Goal: Information Seeking & Learning: Learn about a topic

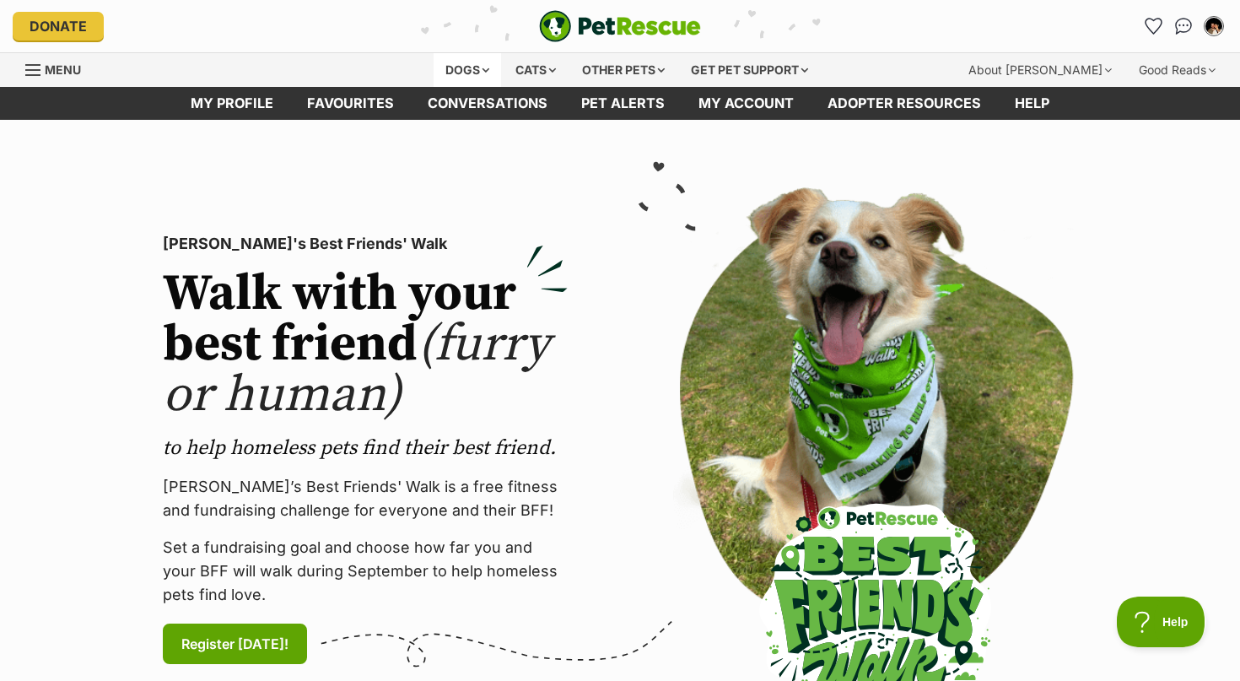
click at [480, 64] on div "Dogs" at bounding box center [467, 70] width 67 height 34
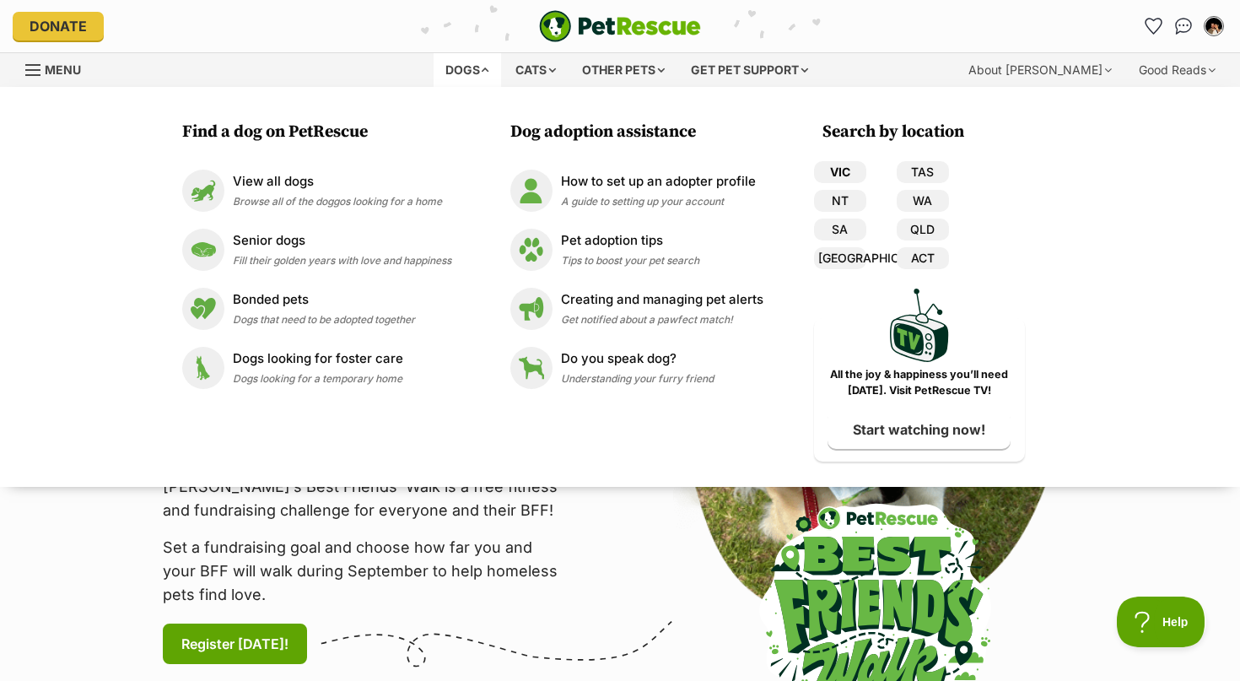
click at [826, 166] on link "VIC" at bounding box center [840, 172] width 52 height 22
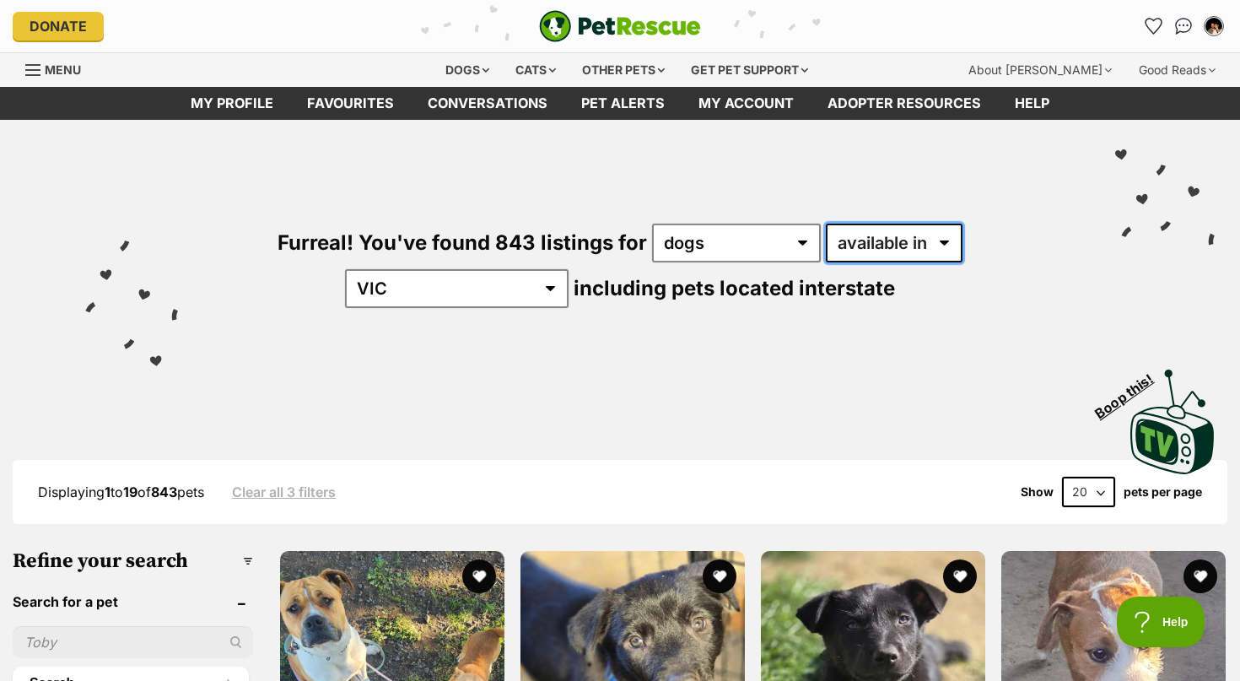
select select "disabled"
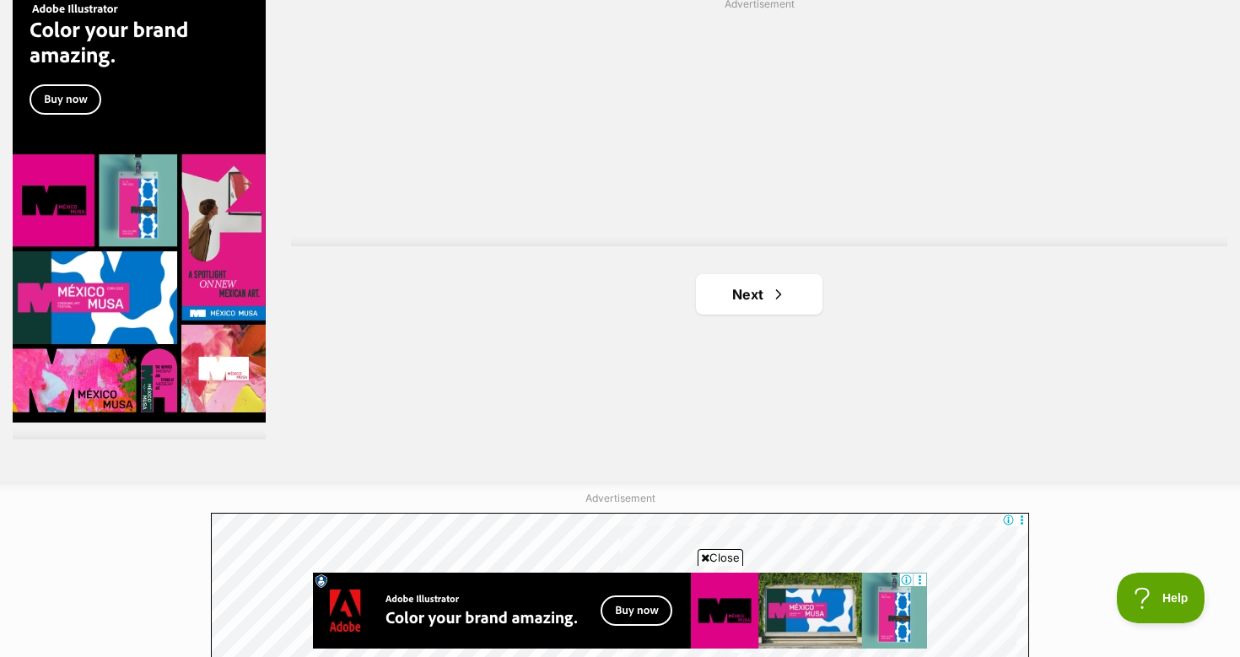
scroll to position [3171, 0]
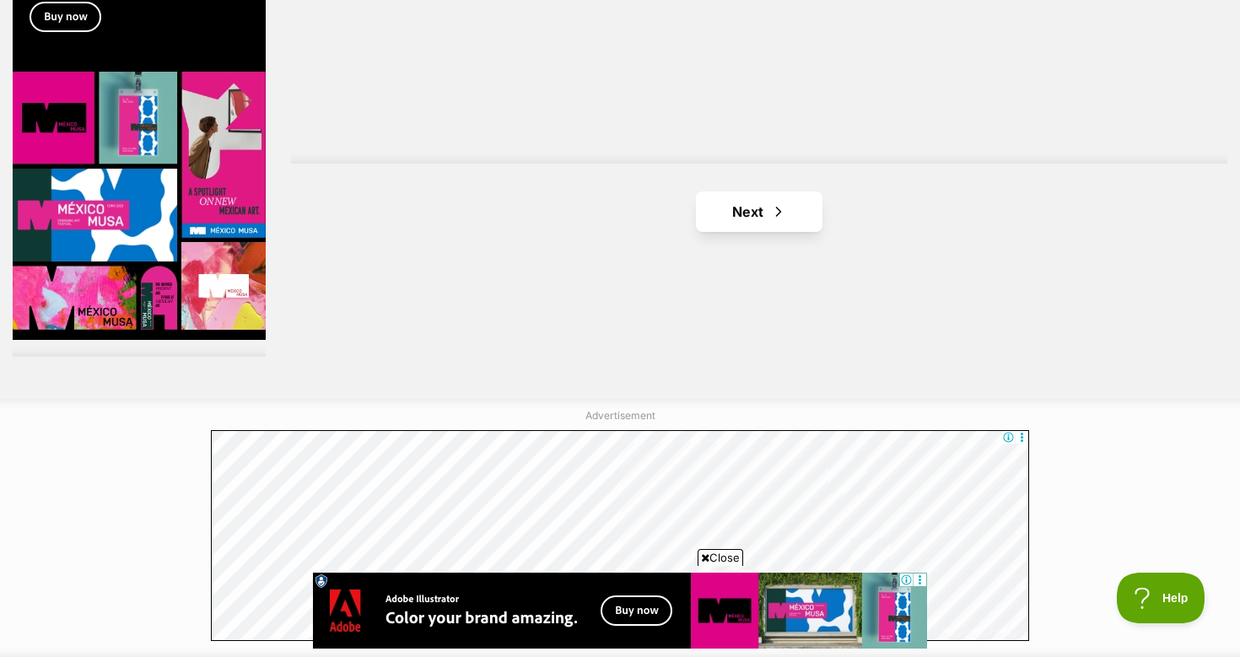
click at [763, 192] on link "Next" at bounding box center [759, 212] width 127 height 40
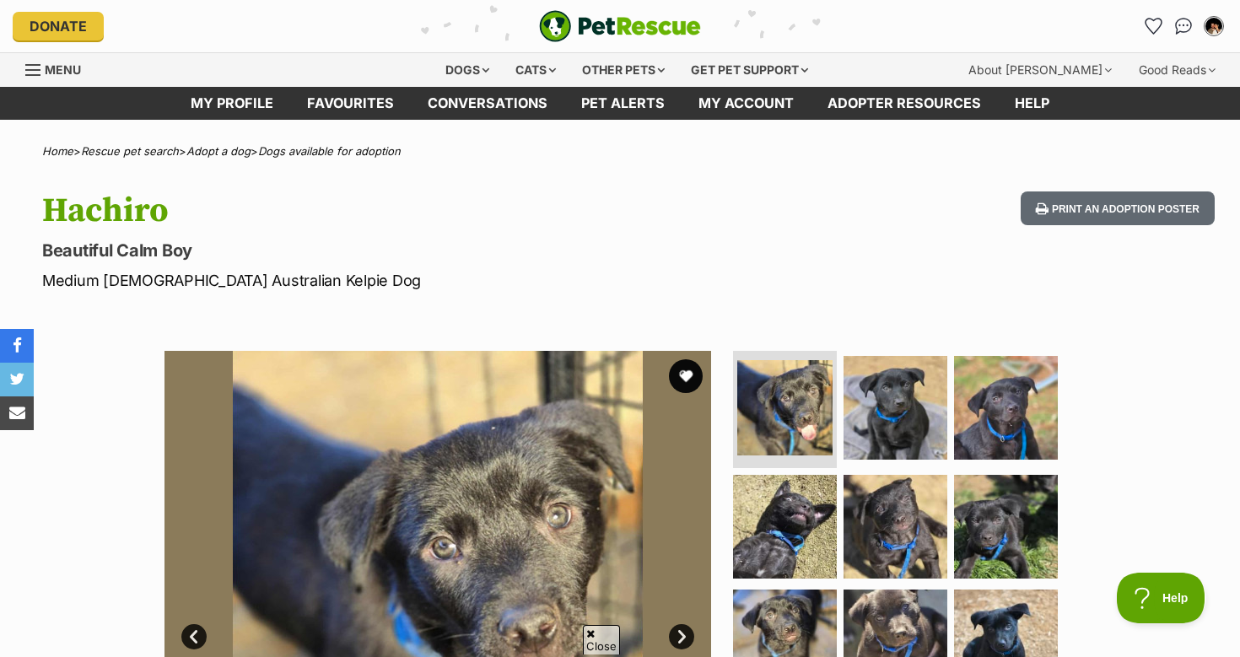
scroll to position [88, 0]
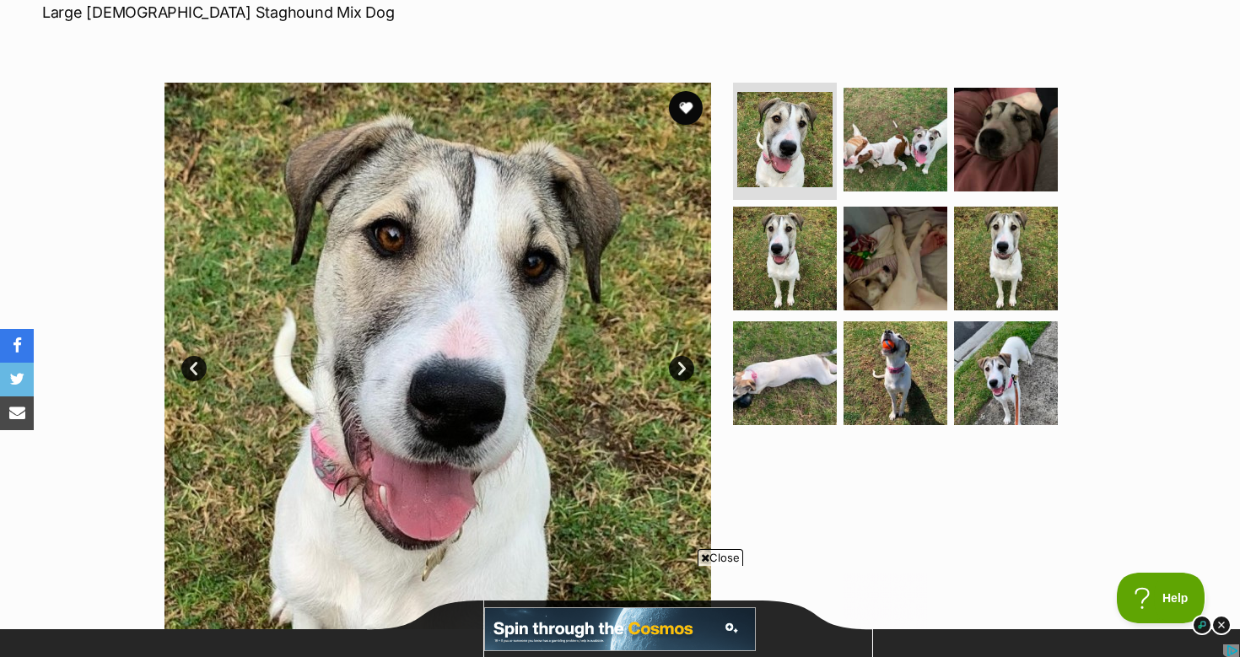
scroll to position [290, 0]
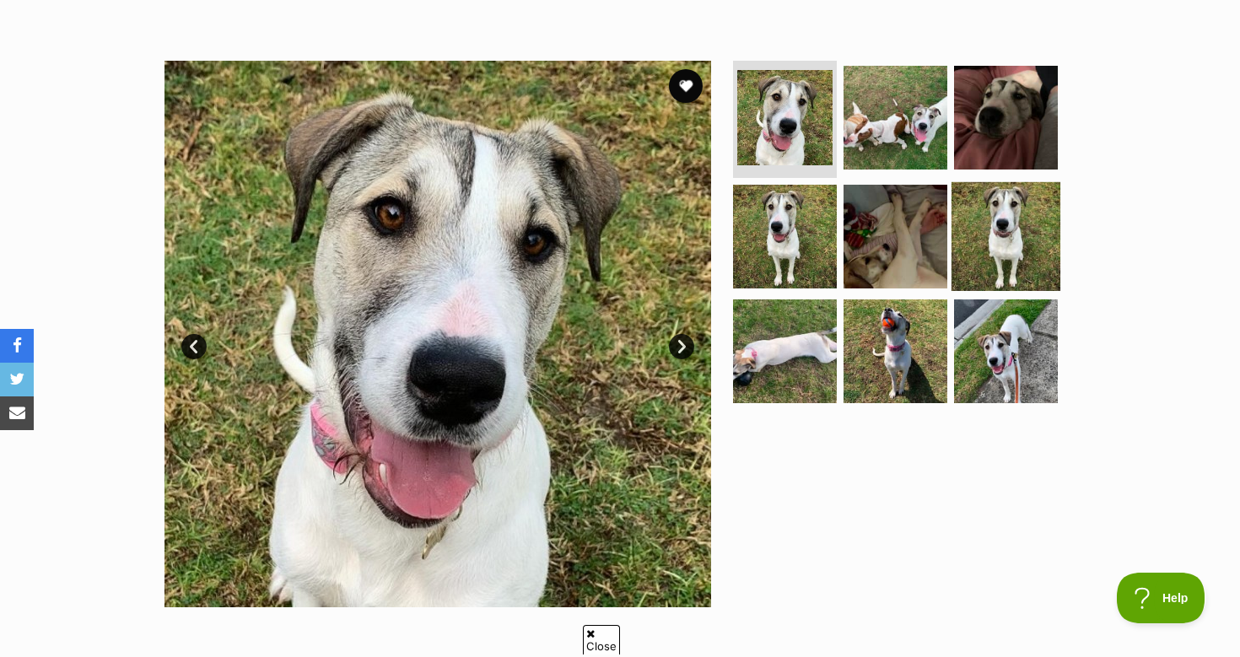
click at [1005, 246] on img at bounding box center [1006, 236] width 109 height 109
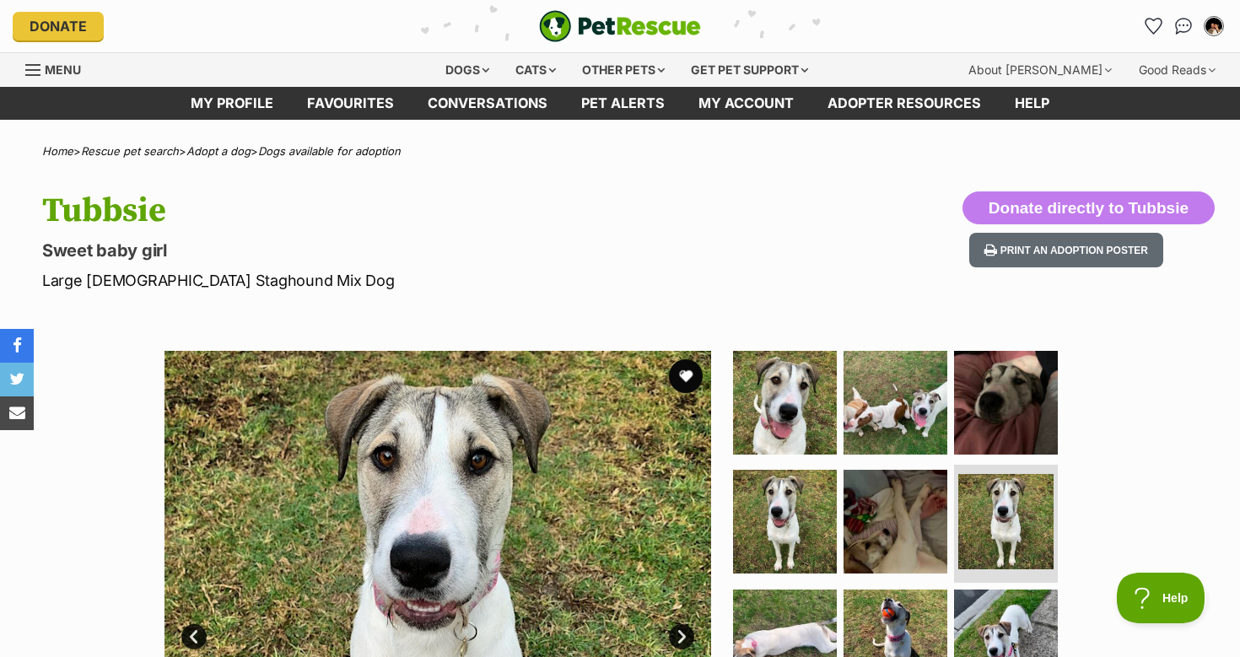
scroll to position [0, 0]
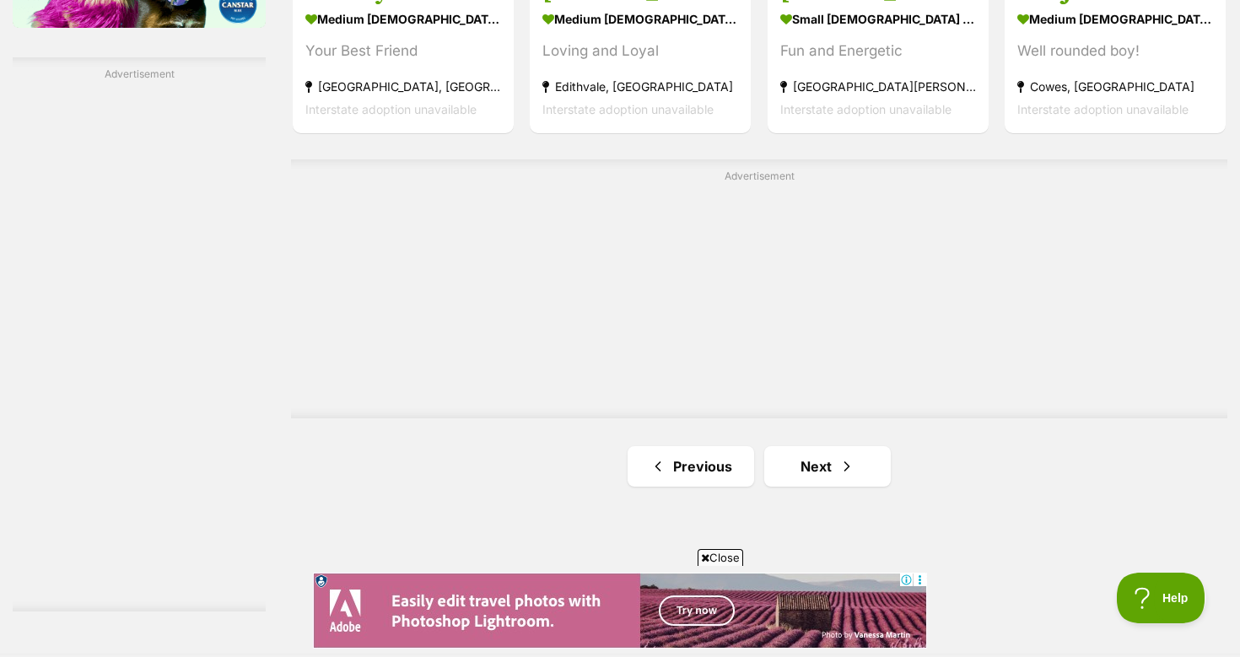
scroll to position [2987, 0]
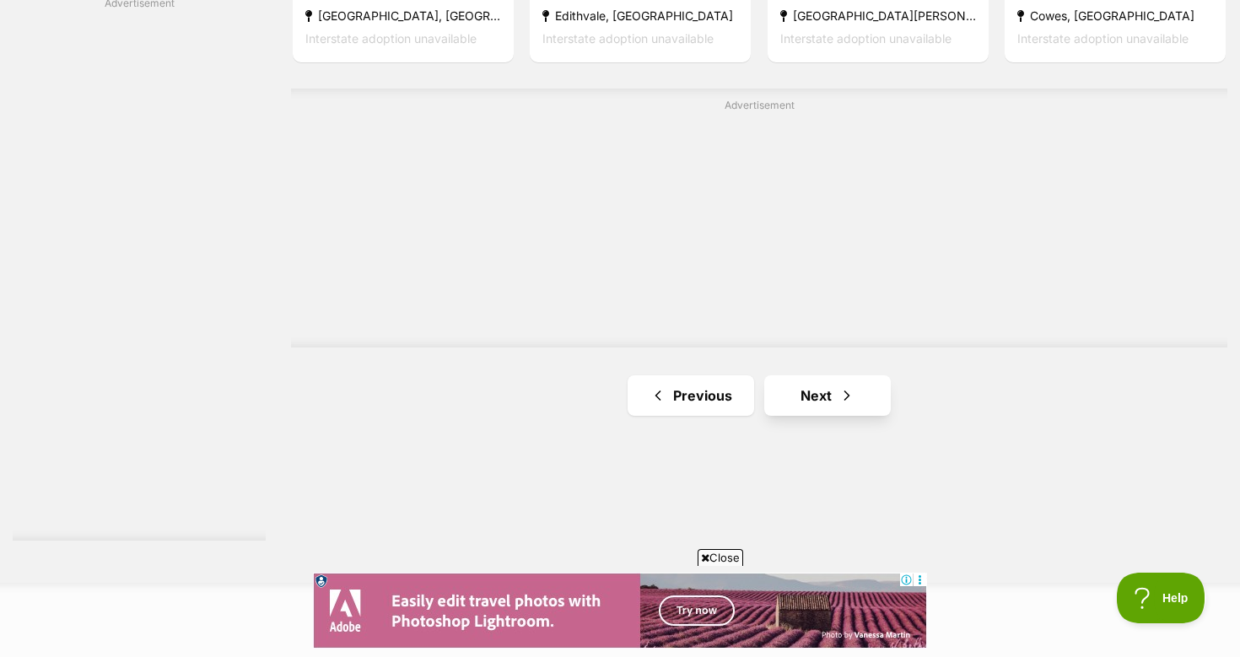
click at [815, 375] on link "Next" at bounding box center [827, 395] width 127 height 40
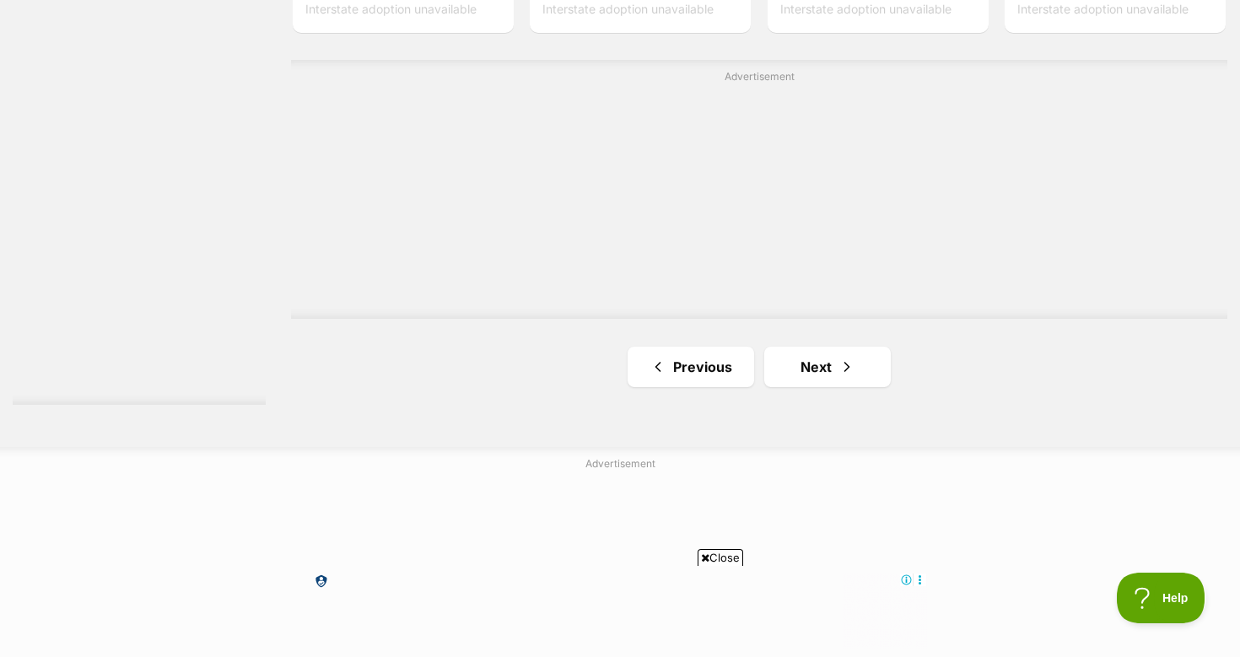
scroll to position [3124, 0]
click at [814, 345] on link "Next" at bounding box center [827, 365] width 127 height 40
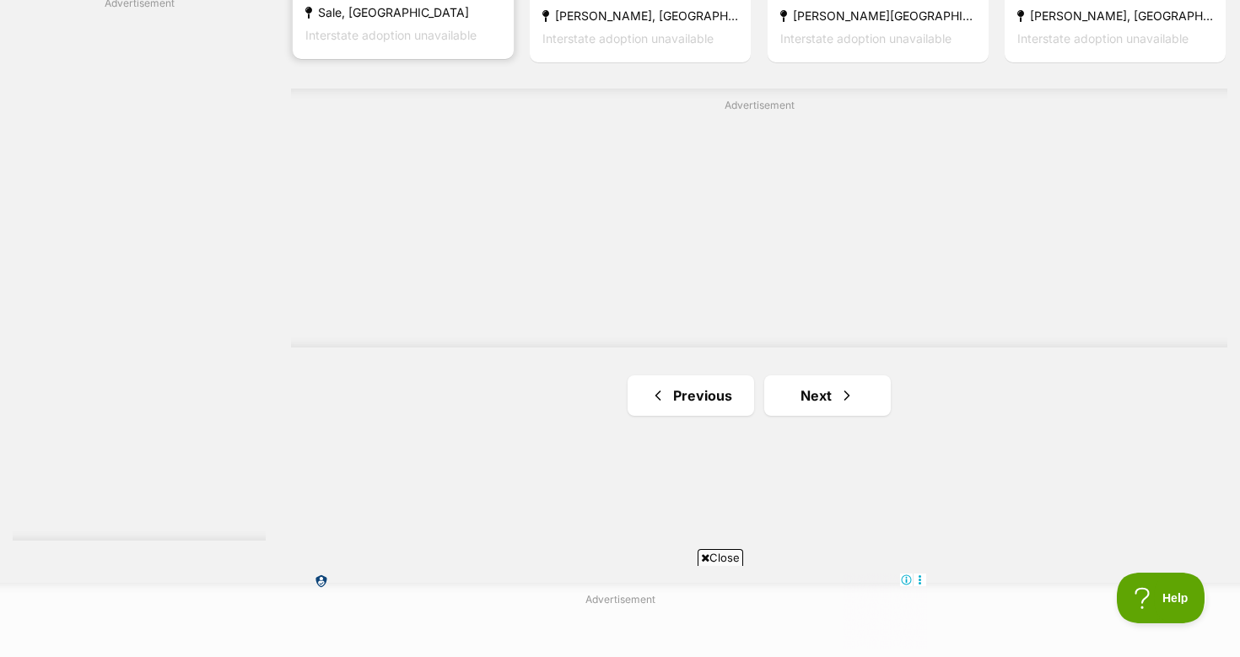
scroll to position [3051, 0]
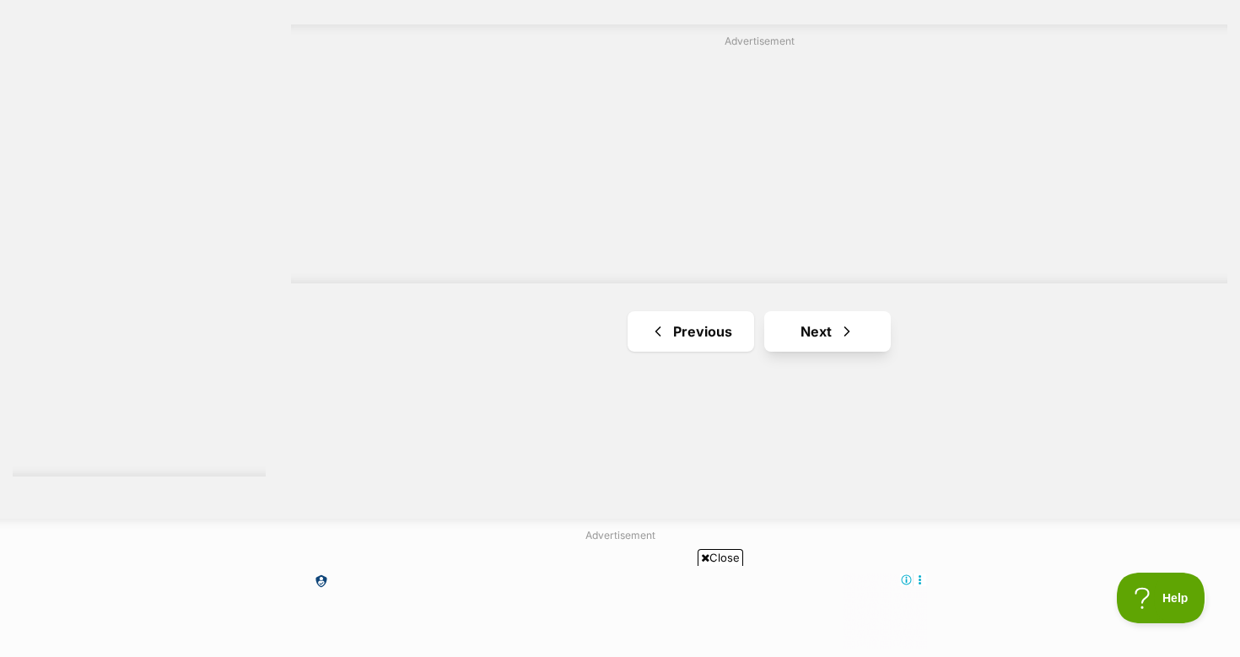
click at [817, 311] on link "Next" at bounding box center [827, 331] width 127 height 40
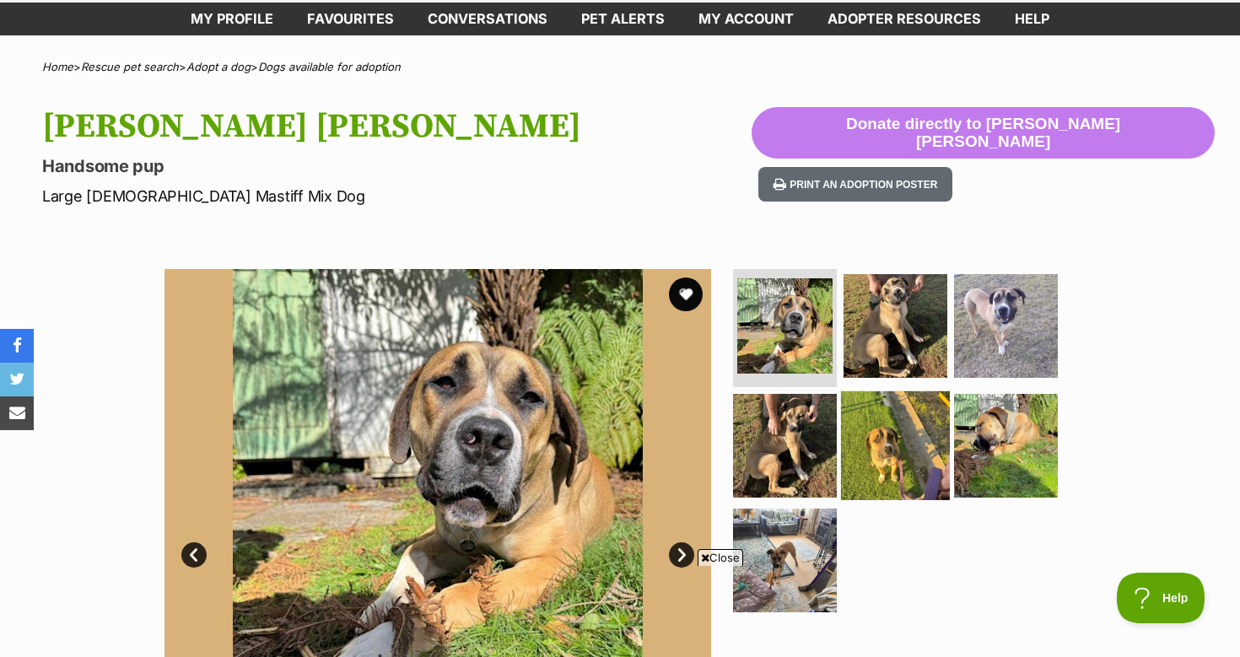
scroll to position [92, 0]
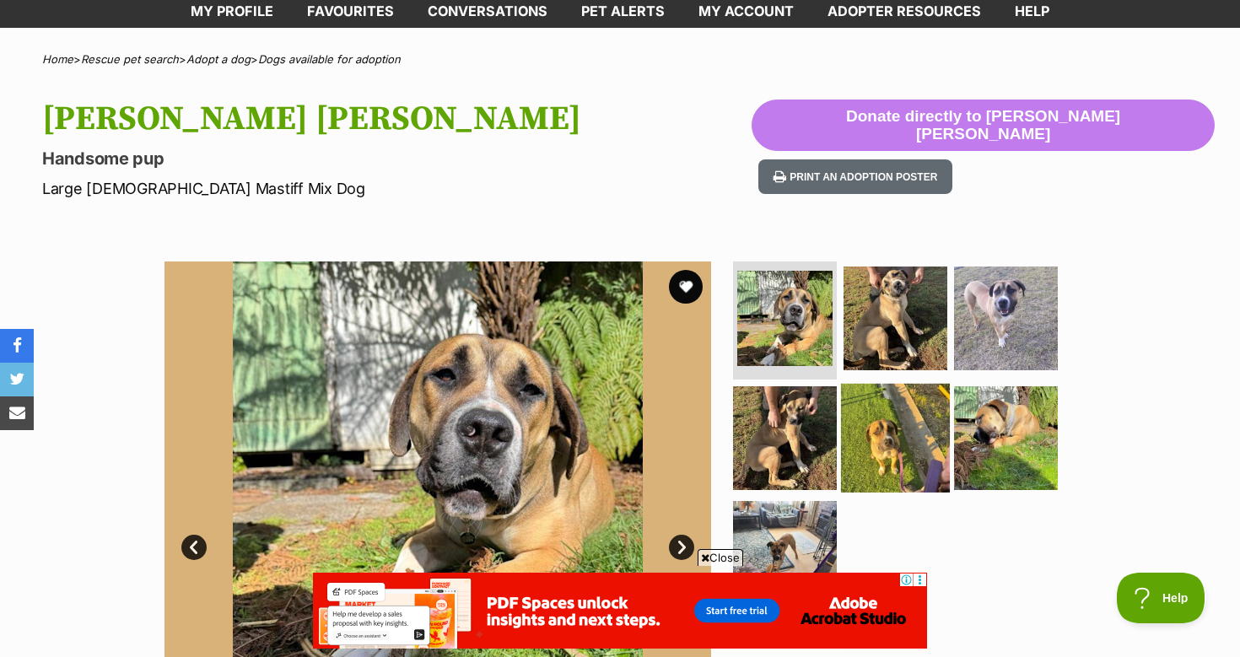
click at [893, 429] on img at bounding box center [895, 438] width 109 height 109
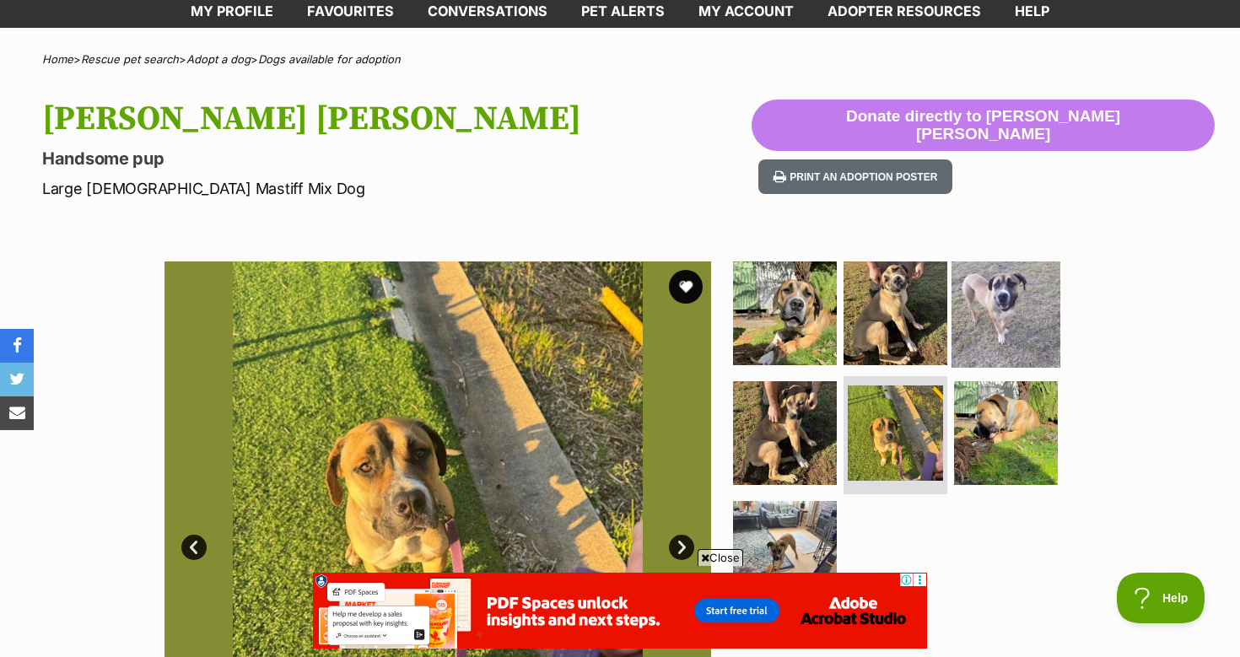
click at [1003, 325] on img at bounding box center [1006, 313] width 109 height 109
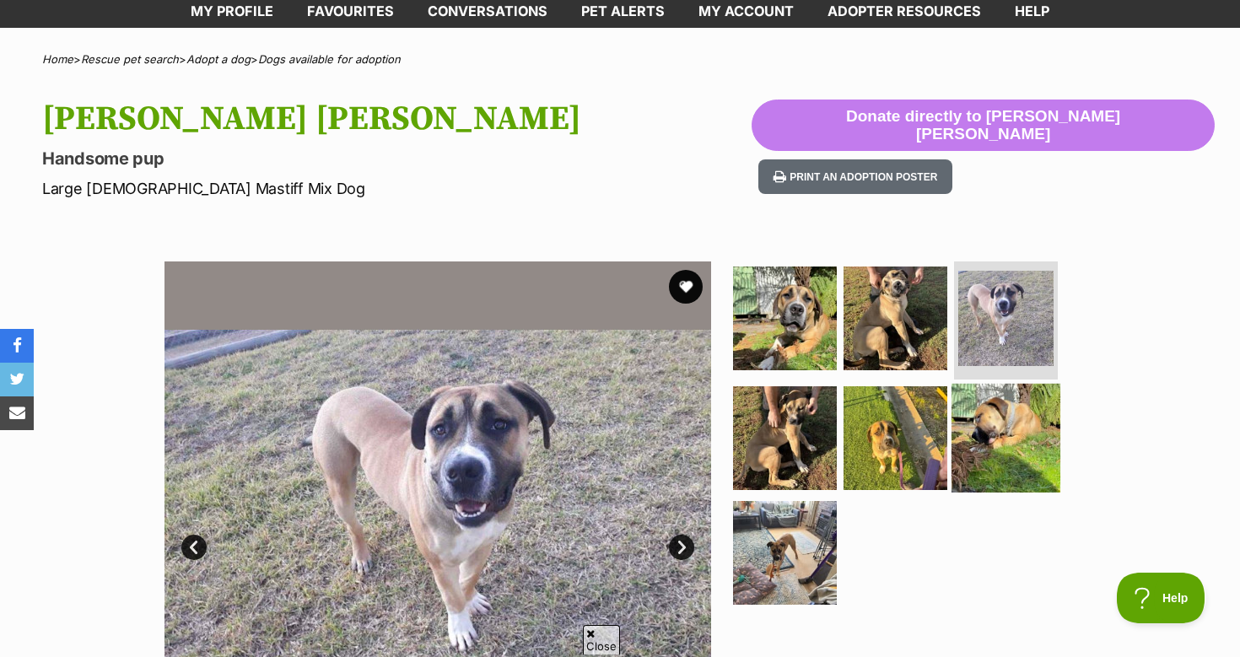
click at [1022, 403] on img at bounding box center [1006, 438] width 109 height 109
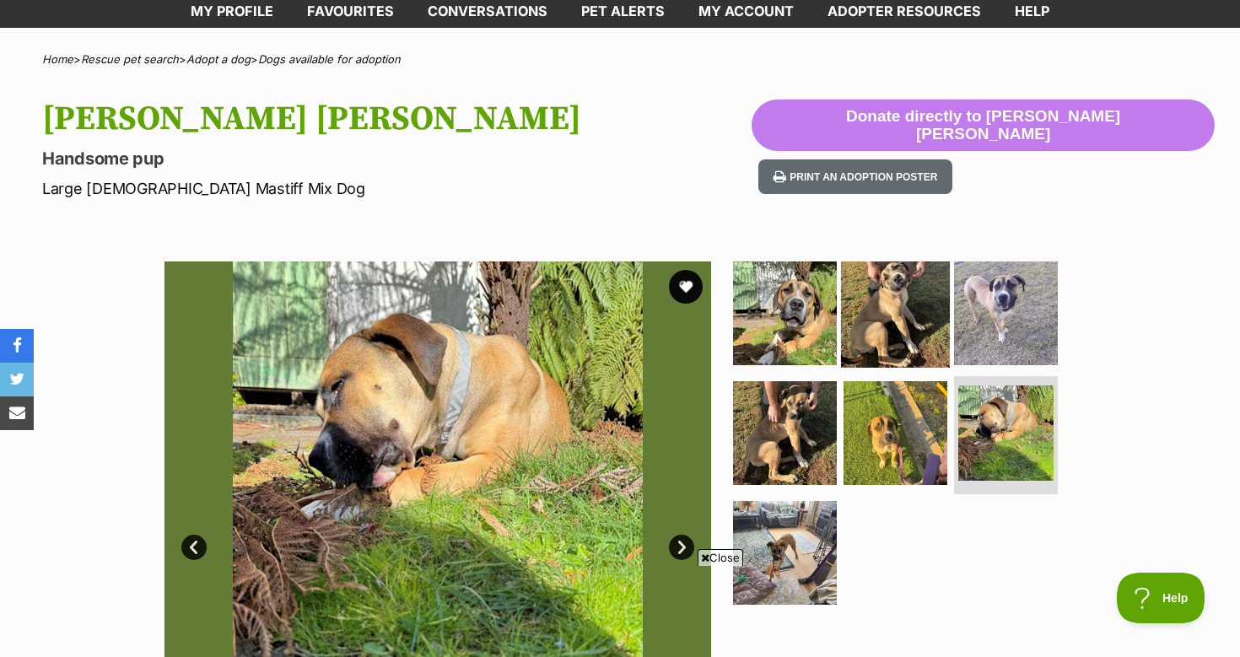
scroll to position [0, 0]
click at [678, 249] on section "Available 6 of 7 images 6 of 7 images 6 of 7 images 6 of 7 images 6 of 7 images…" at bounding box center [620, 522] width 962 height 572
click at [694, 281] on button "favourite" at bounding box center [685, 286] width 37 height 37
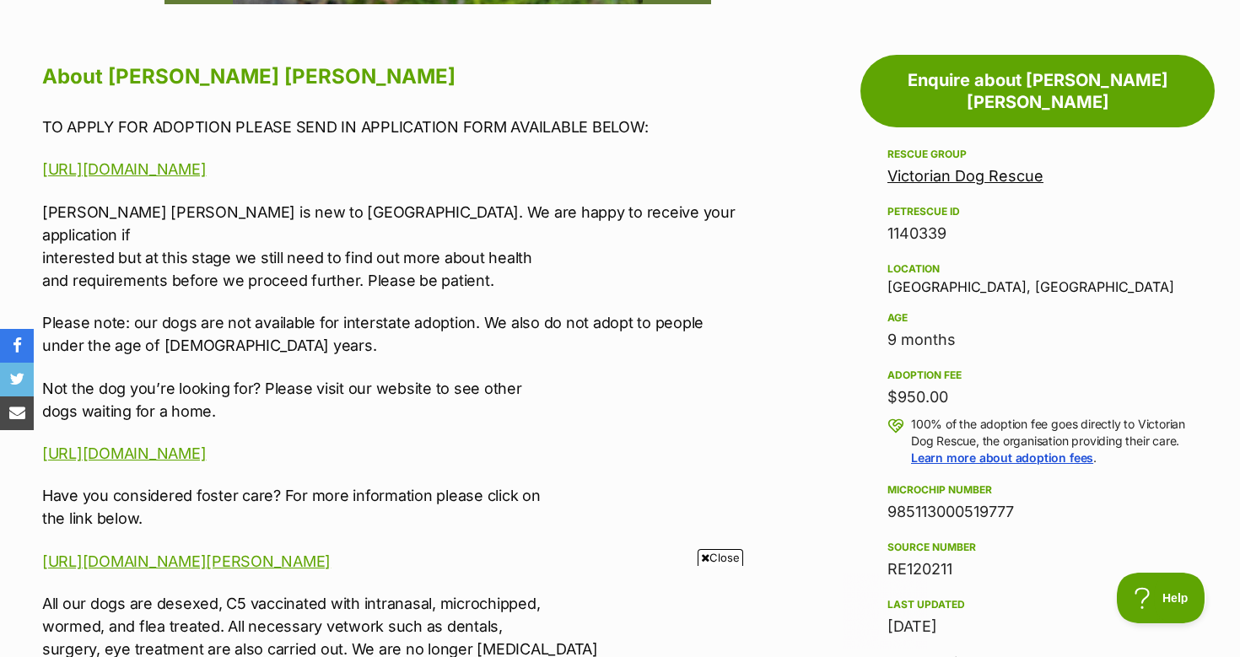
scroll to position [378, 0]
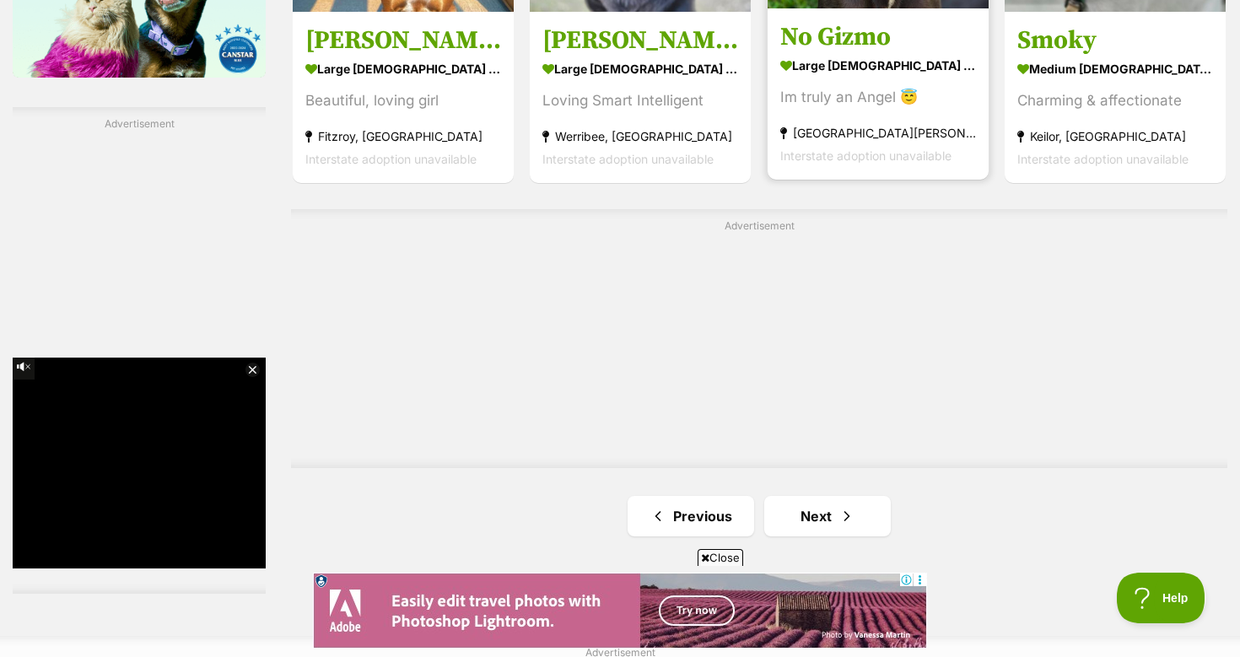
scroll to position [2909, 0]
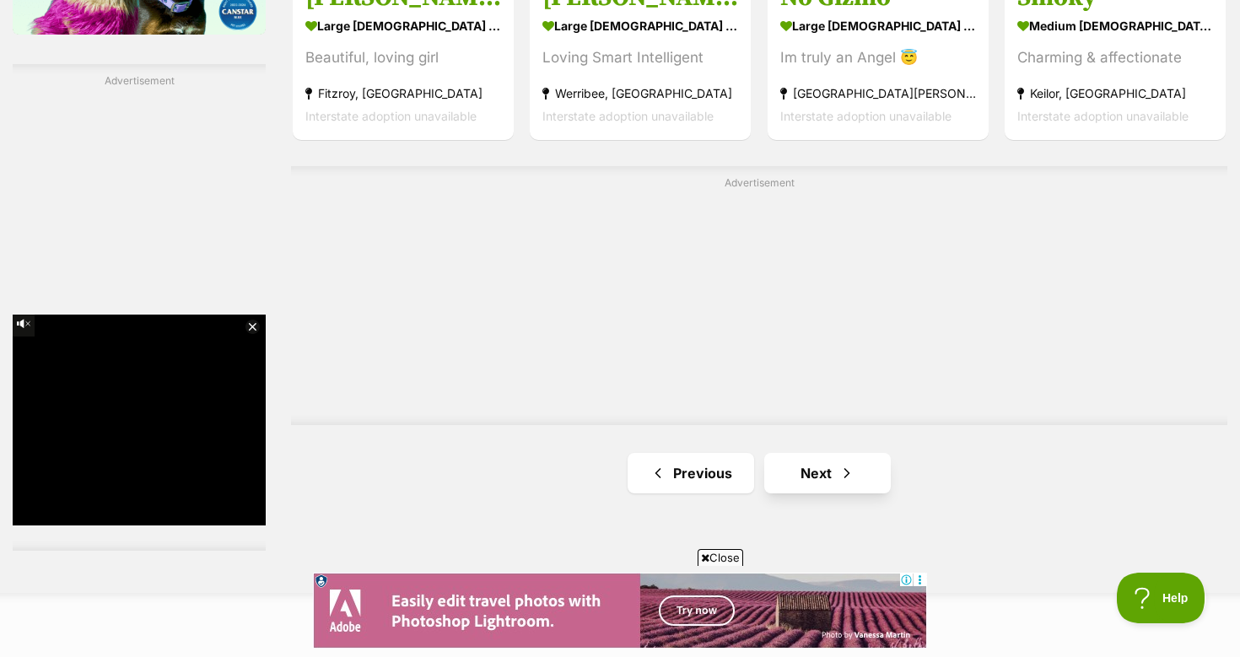
click at [778, 453] on link "Next" at bounding box center [827, 473] width 127 height 40
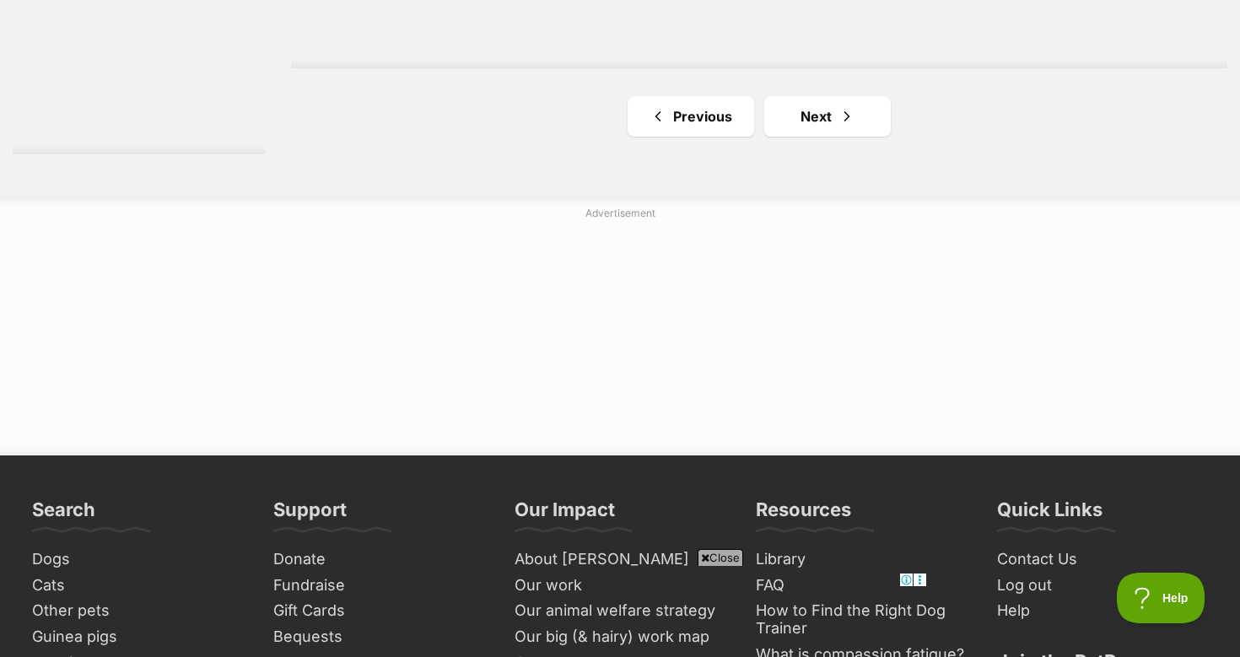
scroll to position [3425, 0]
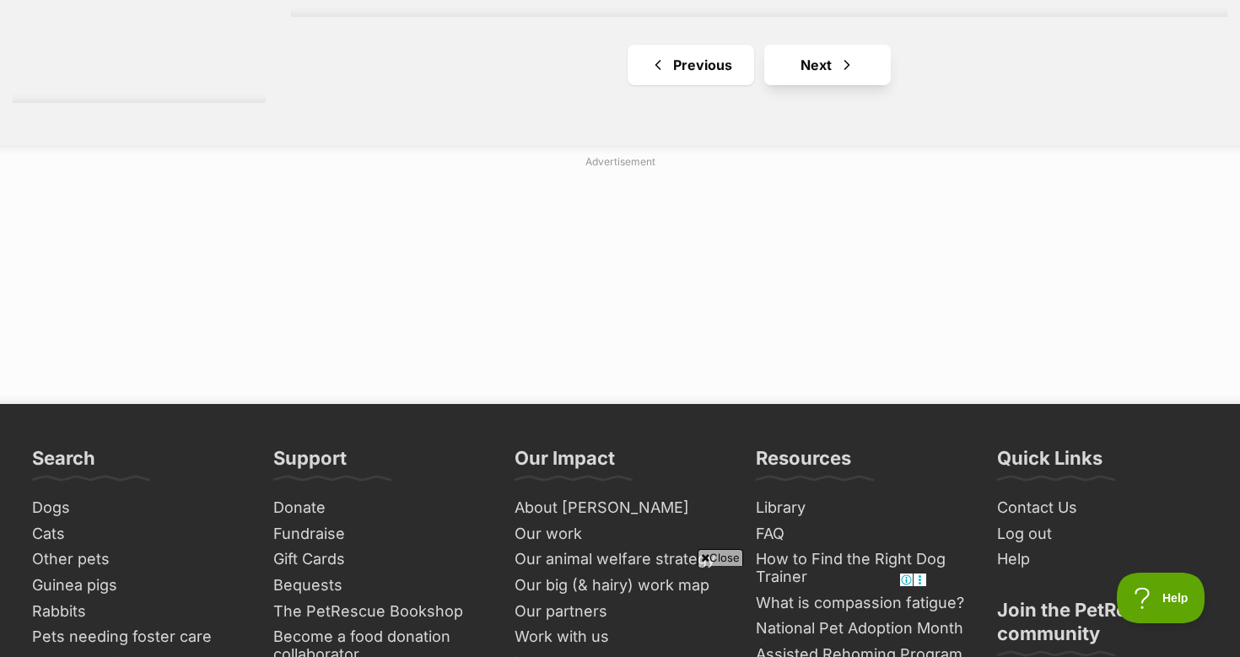
click at [825, 45] on link "Next" at bounding box center [827, 65] width 127 height 40
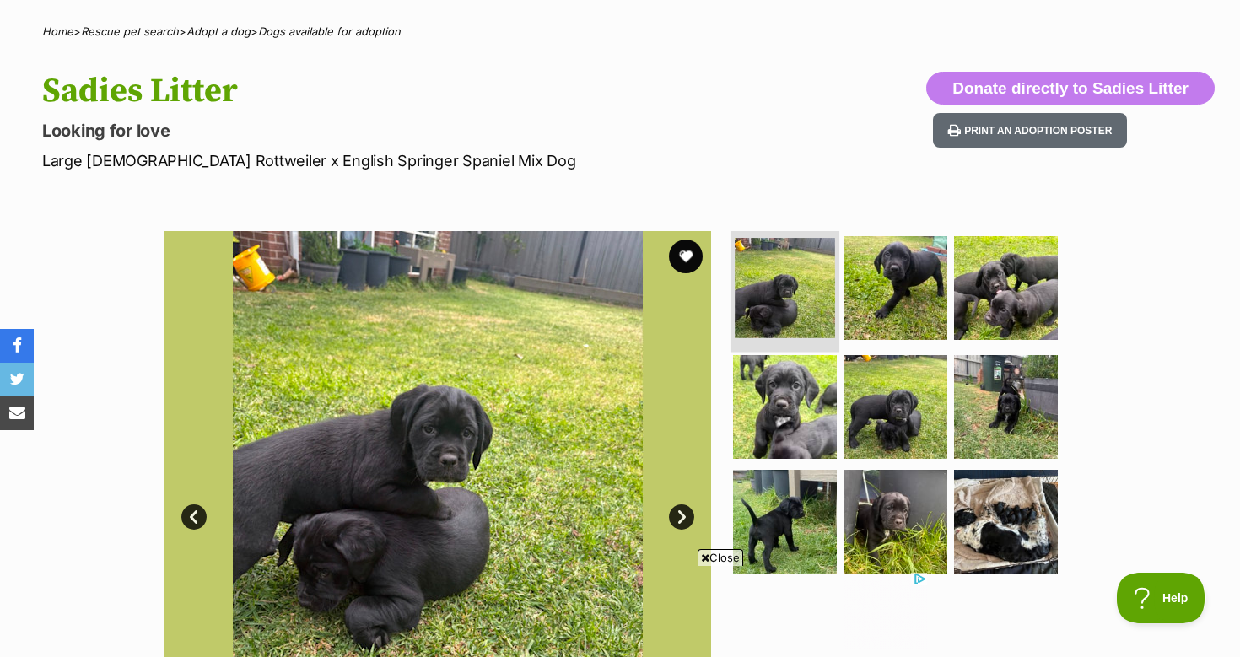
scroll to position [249, 0]
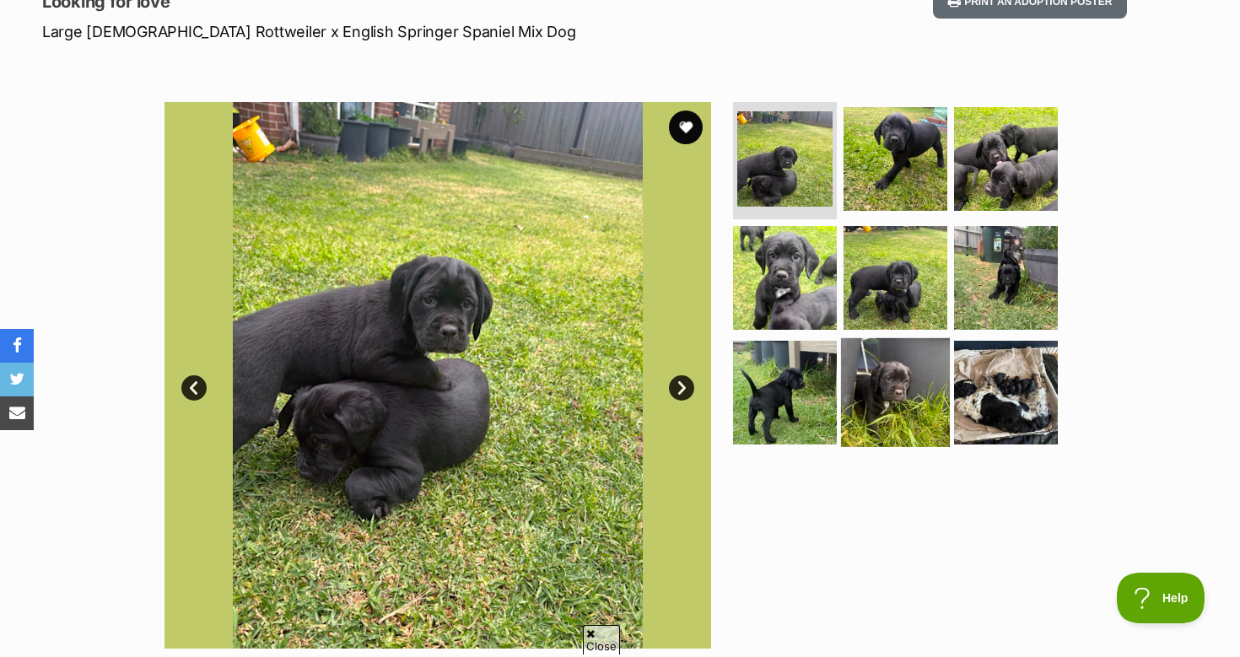
click at [901, 398] on img at bounding box center [895, 392] width 109 height 109
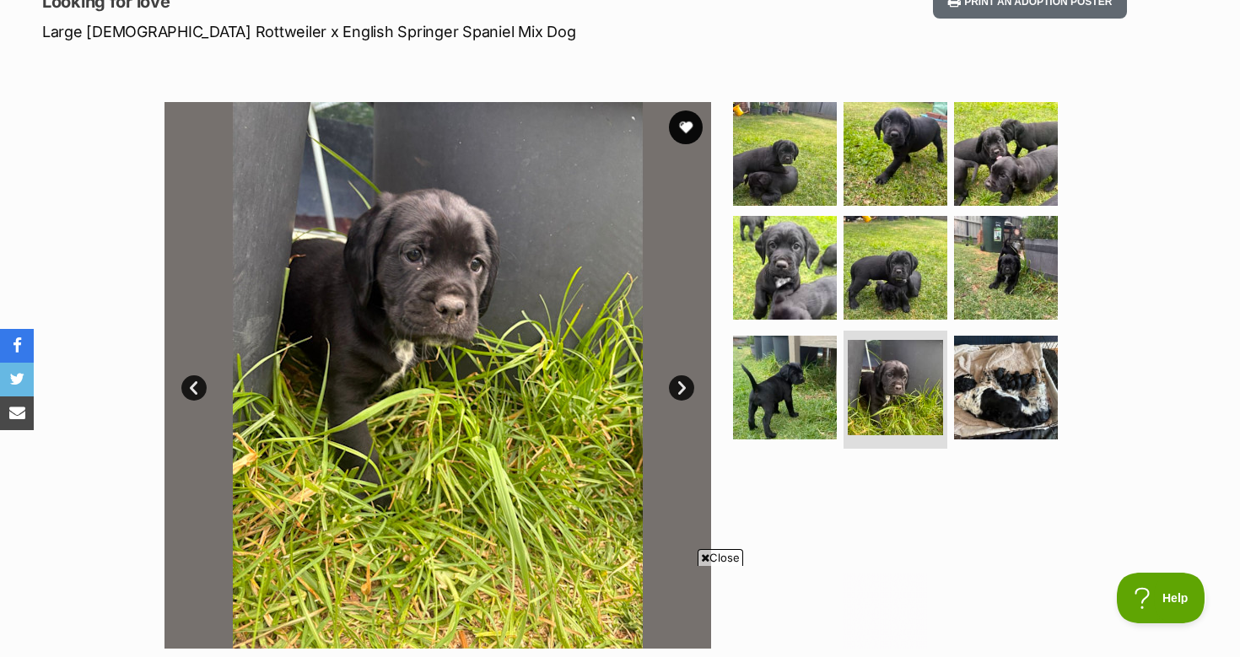
scroll to position [0, 0]
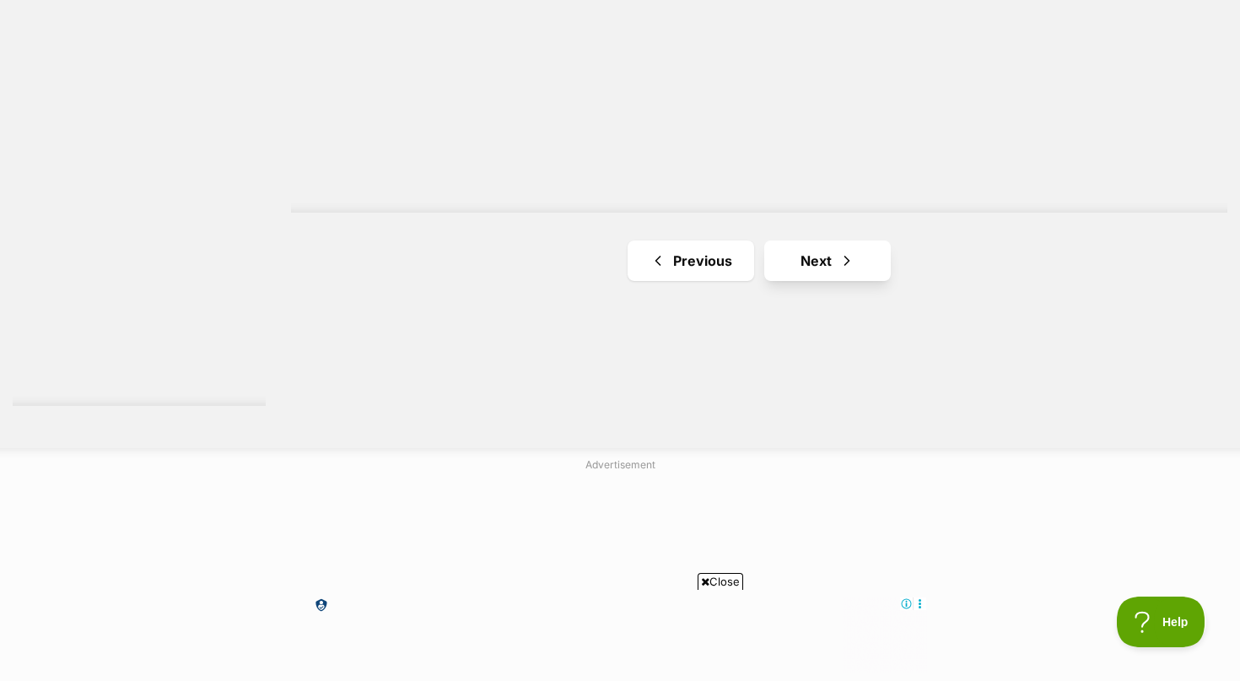
scroll to position [3125, 0]
click at [798, 237] on link "Next" at bounding box center [827, 257] width 127 height 40
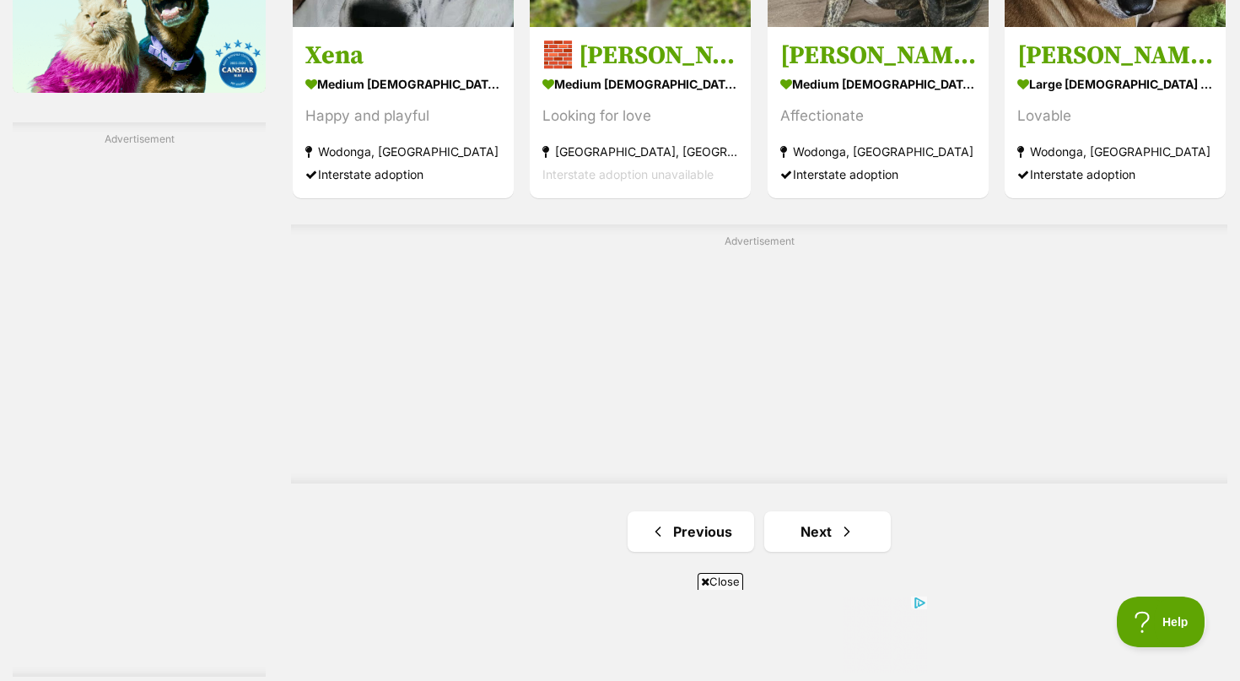
scroll to position [3005, 0]
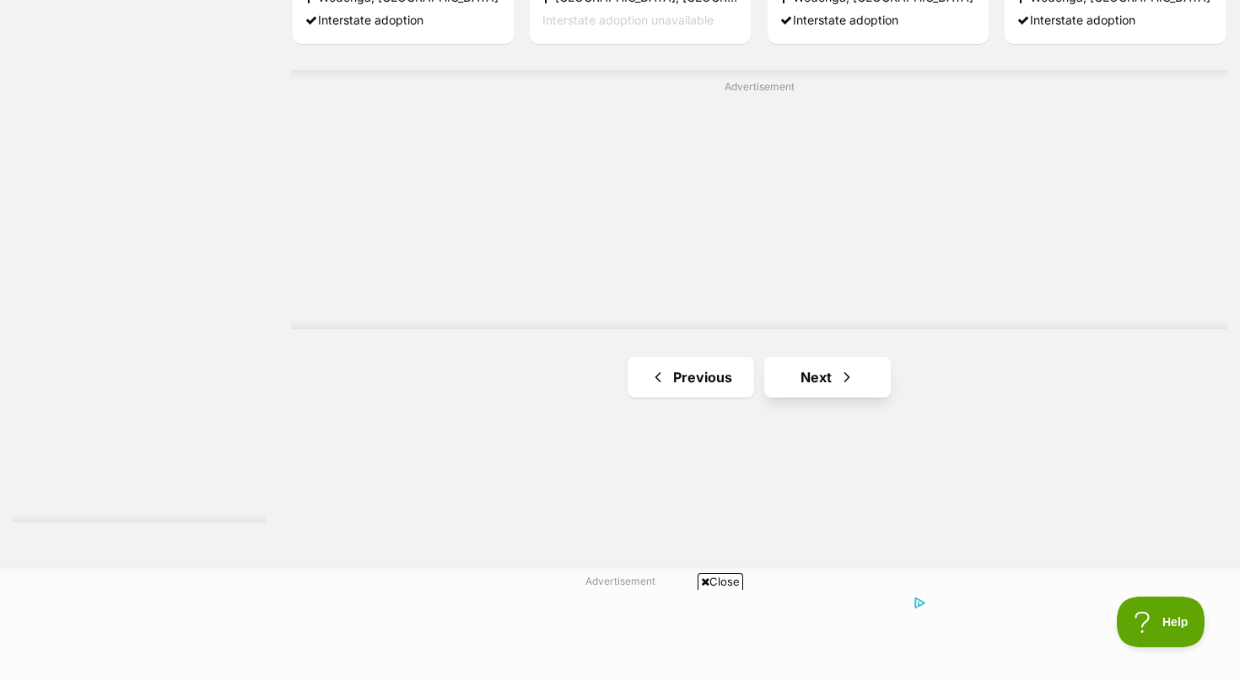
click at [809, 357] on link "Next" at bounding box center [827, 377] width 127 height 40
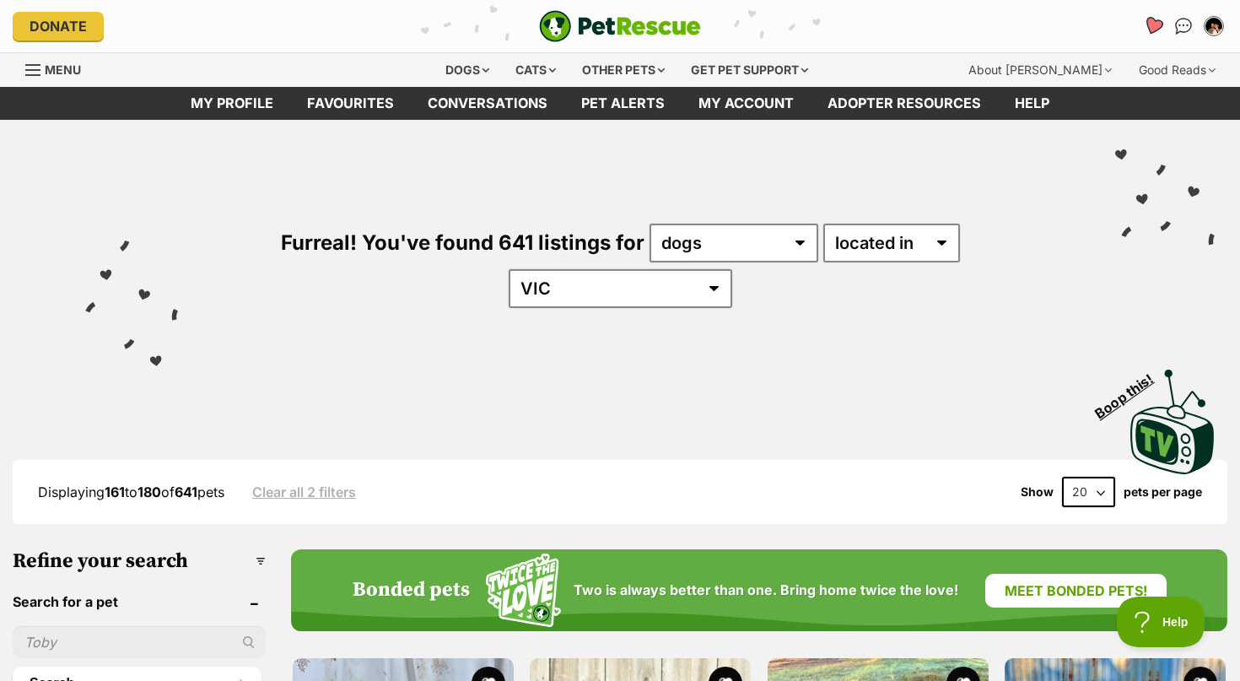
click at [1151, 30] on icon "Favourites" at bounding box center [1153, 25] width 20 height 19
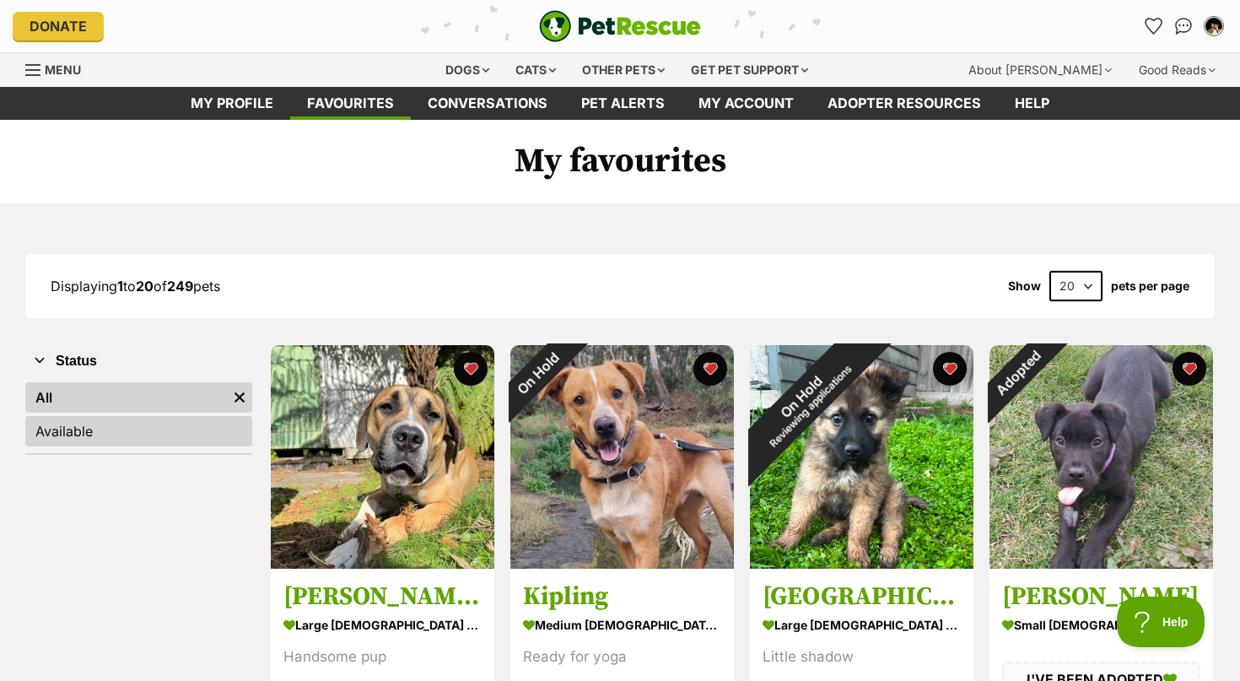
click at [116, 429] on link "Available" at bounding box center [138, 431] width 227 height 30
